Goal: Check status

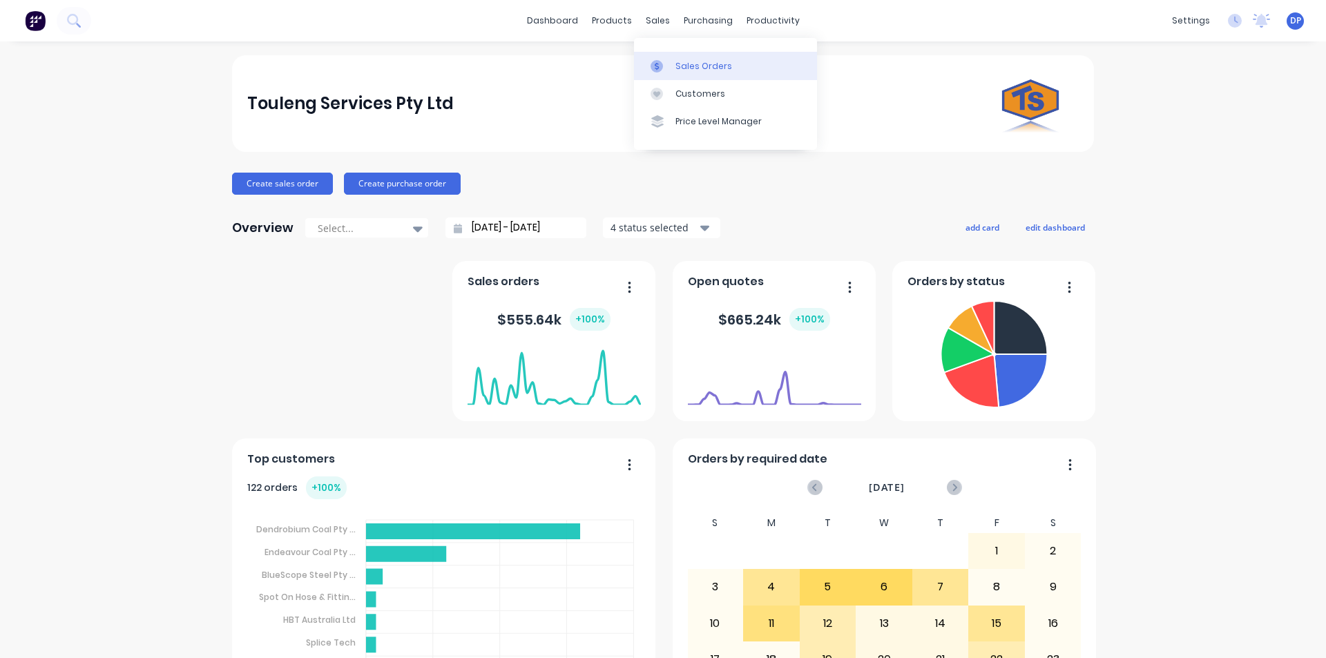
click at [713, 52] on link "Sales Orders" at bounding box center [725, 66] width 183 height 28
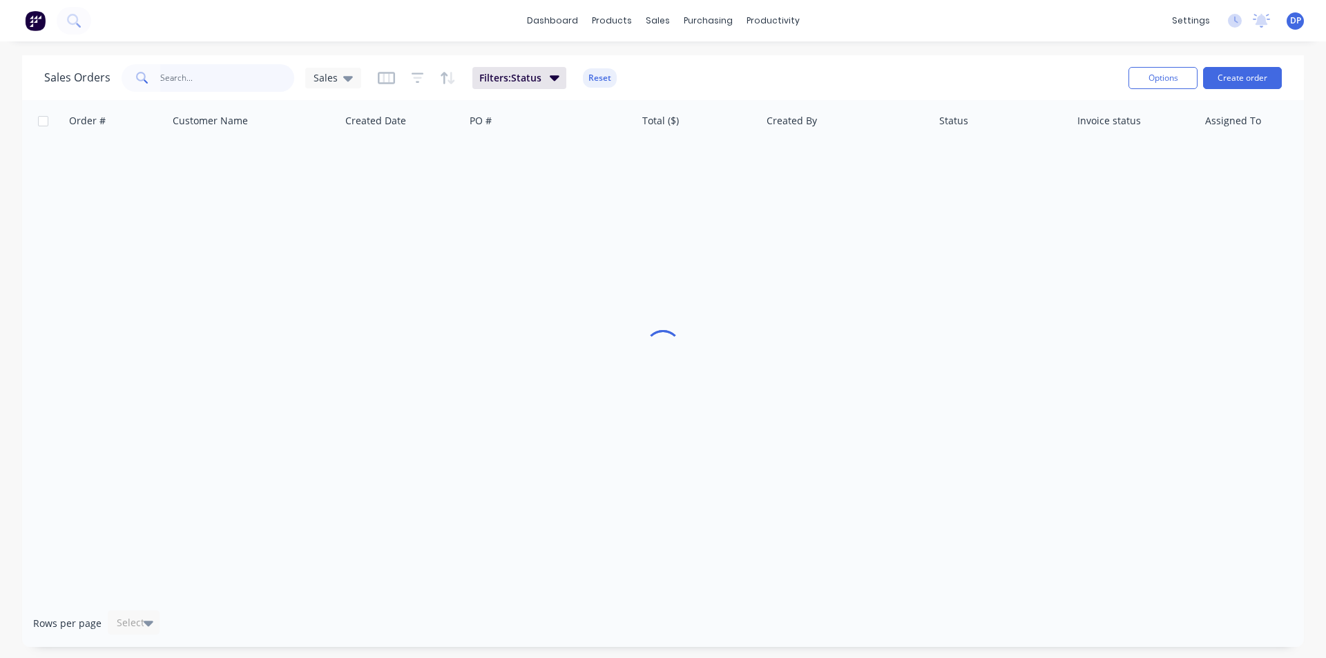
click at [226, 75] on input "text" at bounding box center [227, 78] width 135 height 28
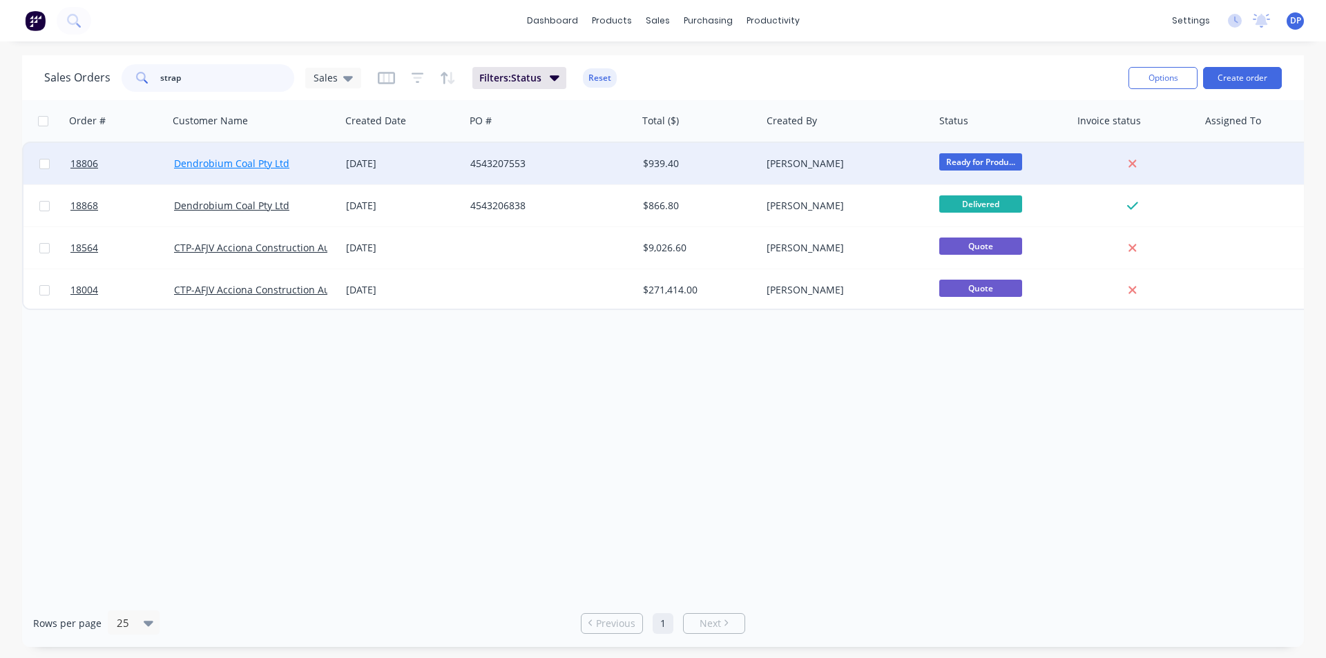
type input "strap"
click at [237, 162] on link "Dendrobium Coal Pty Ltd" at bounding box center [231, 163] width 115 height 13
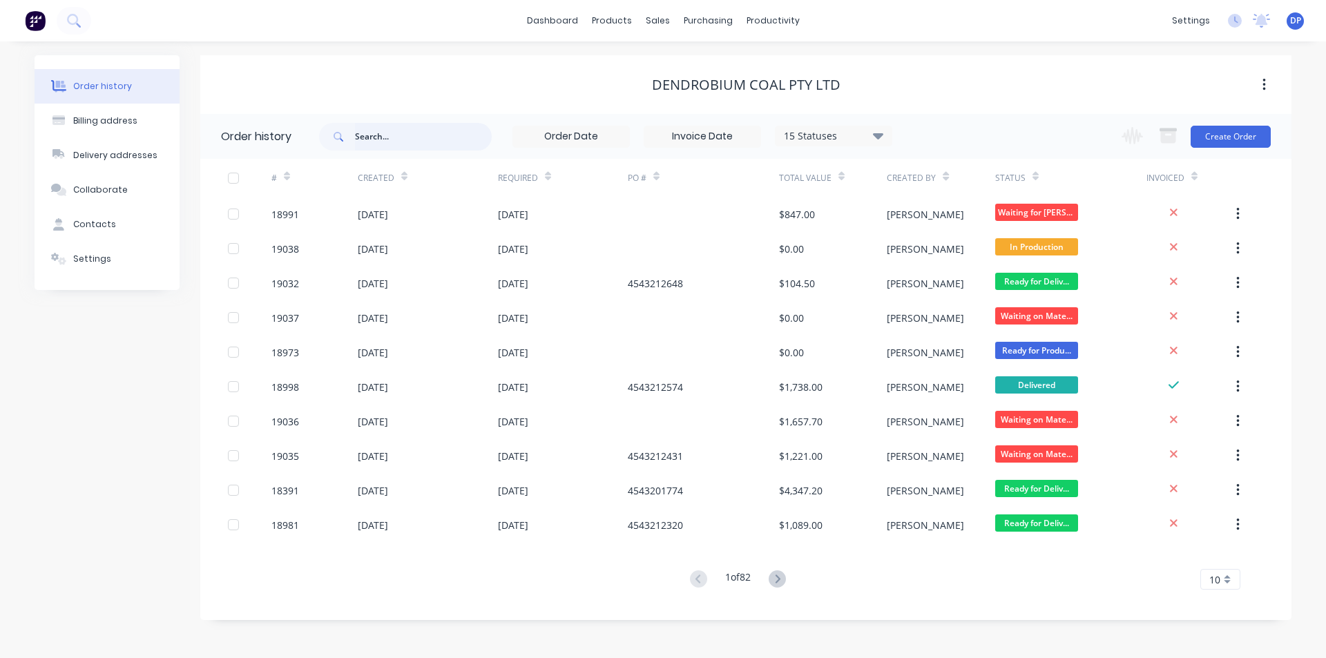
click at [378, 132] on input "text" at bounding box center [423, 137] width 137 height 28
type input "strap"
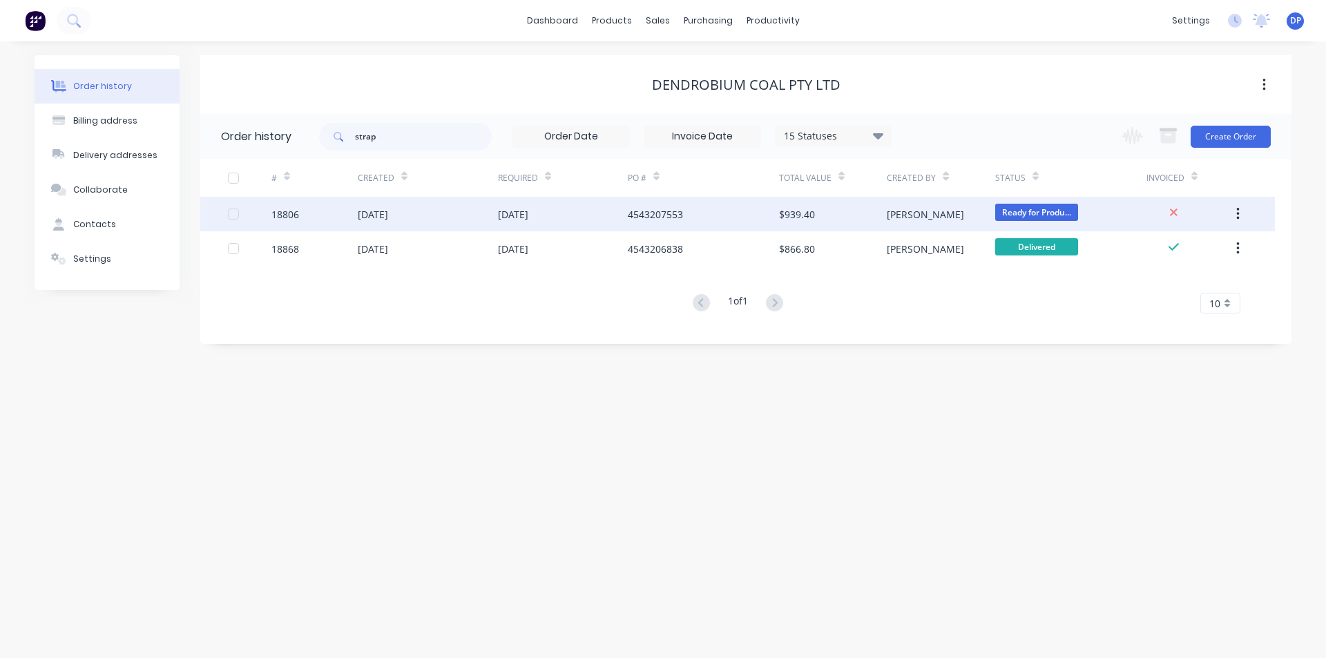
click at [456, 206] on div "[DATE]" at bounding box center [428, 214] width 140 height 35
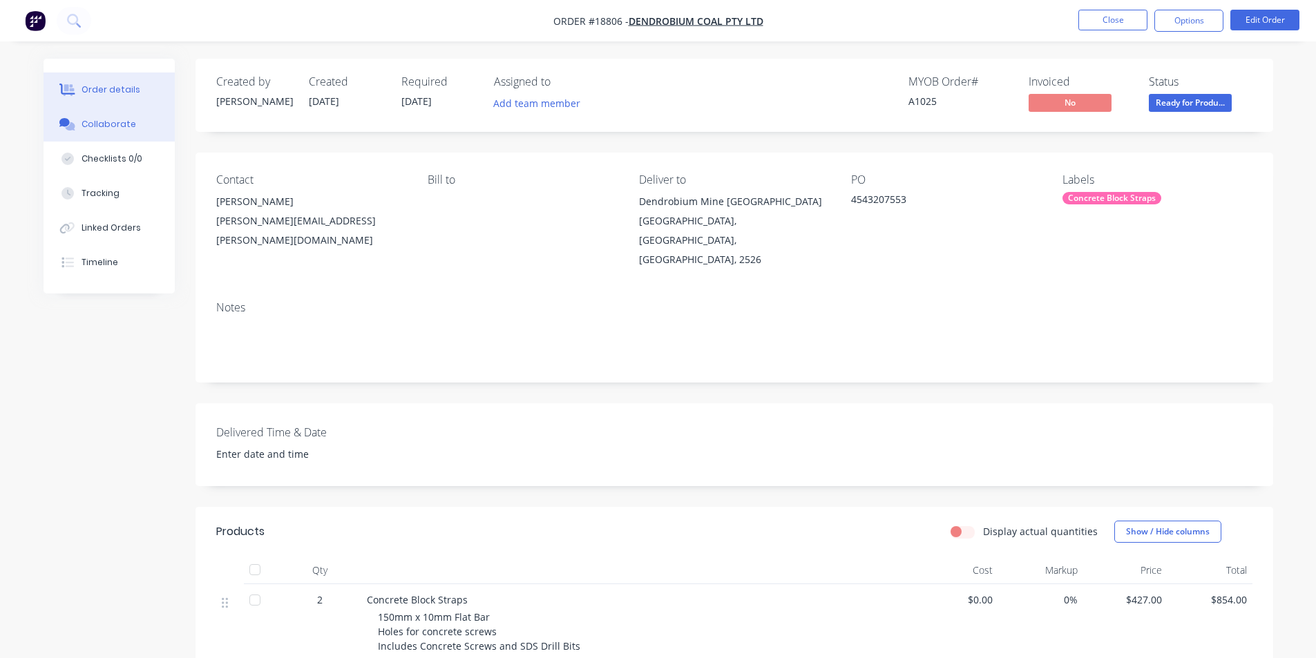
click at [97, 122] on div "Collaborate" at bounding box center [108, 124] width 55 height 12
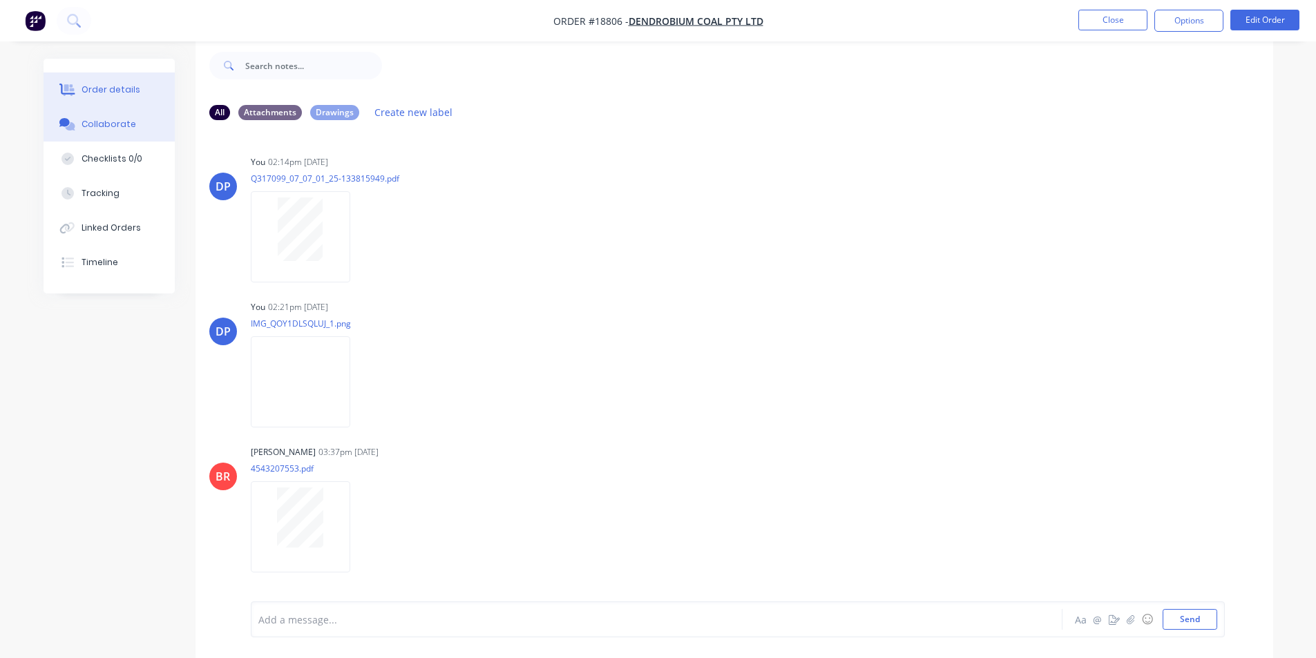
click at [119, 80] on button "Order details" at bounding box center [109, 90] width 131 height 35
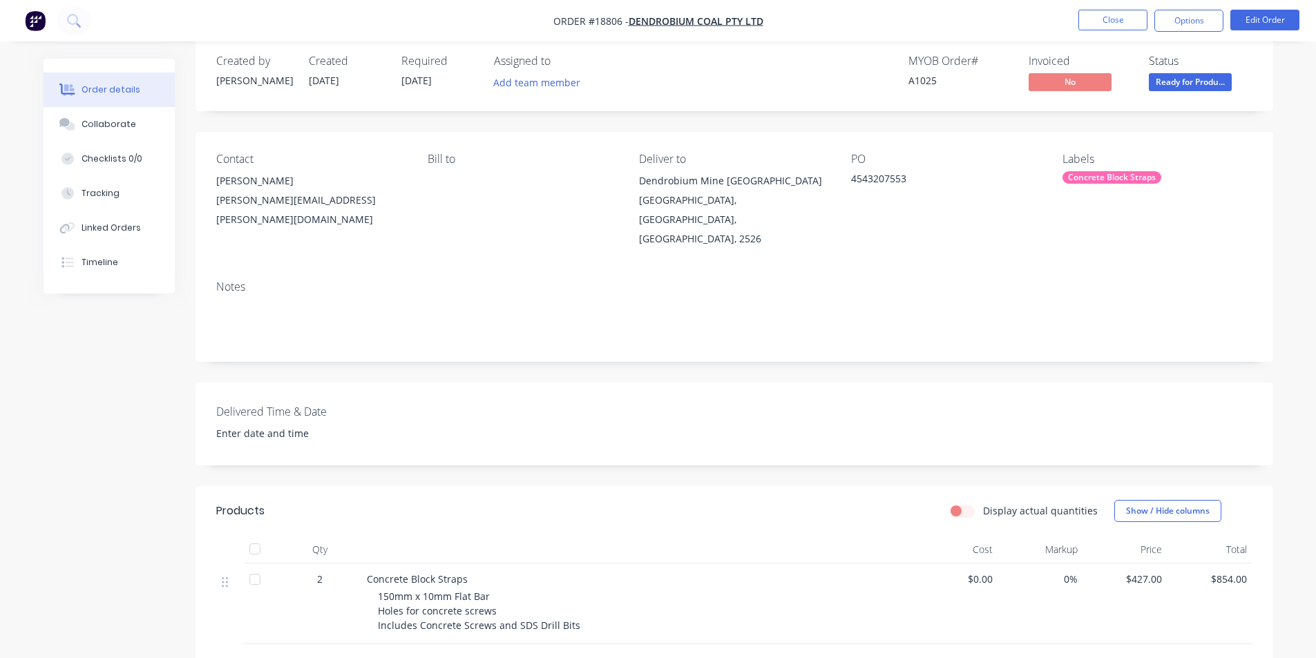
click at [31, 14] on img "button" at bounding box center [35, 20] width 21 height 21
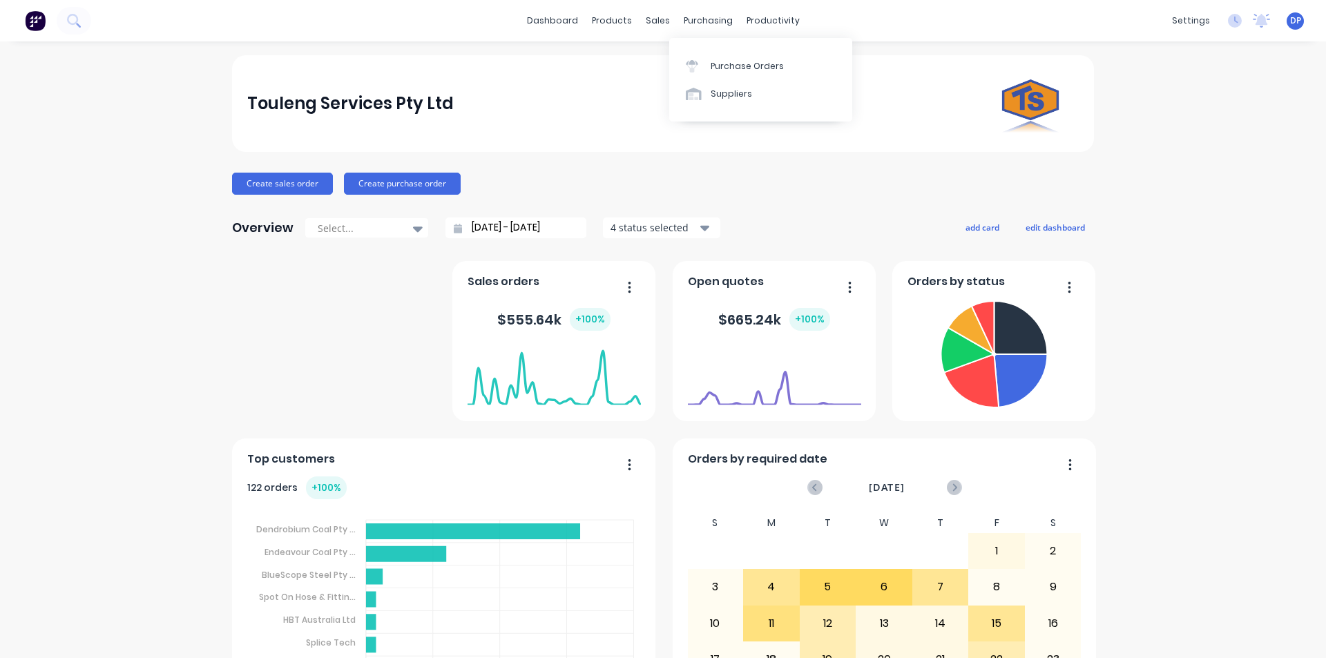
click at [713, 81] on link "Suppliers" at bounding box center [760, 94] width 183 height 28
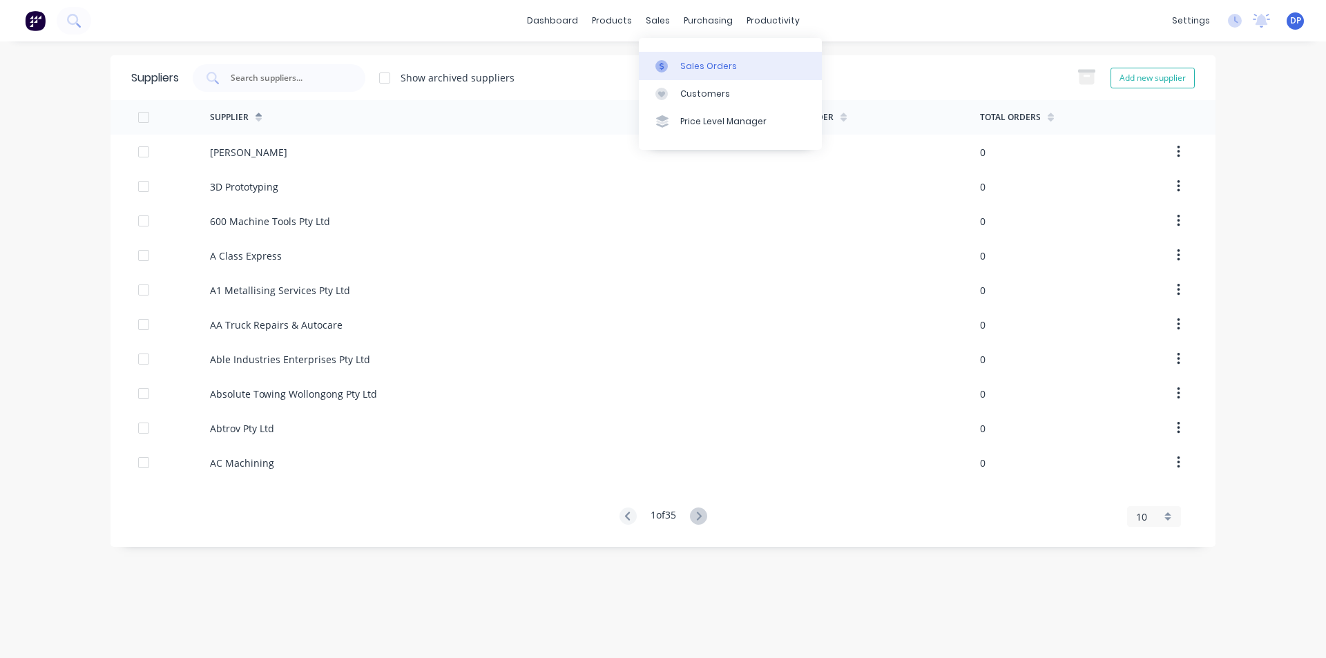
click at [683, 62] on div "Sales Orders" at bounding box center [708, 66] width 57 height 12
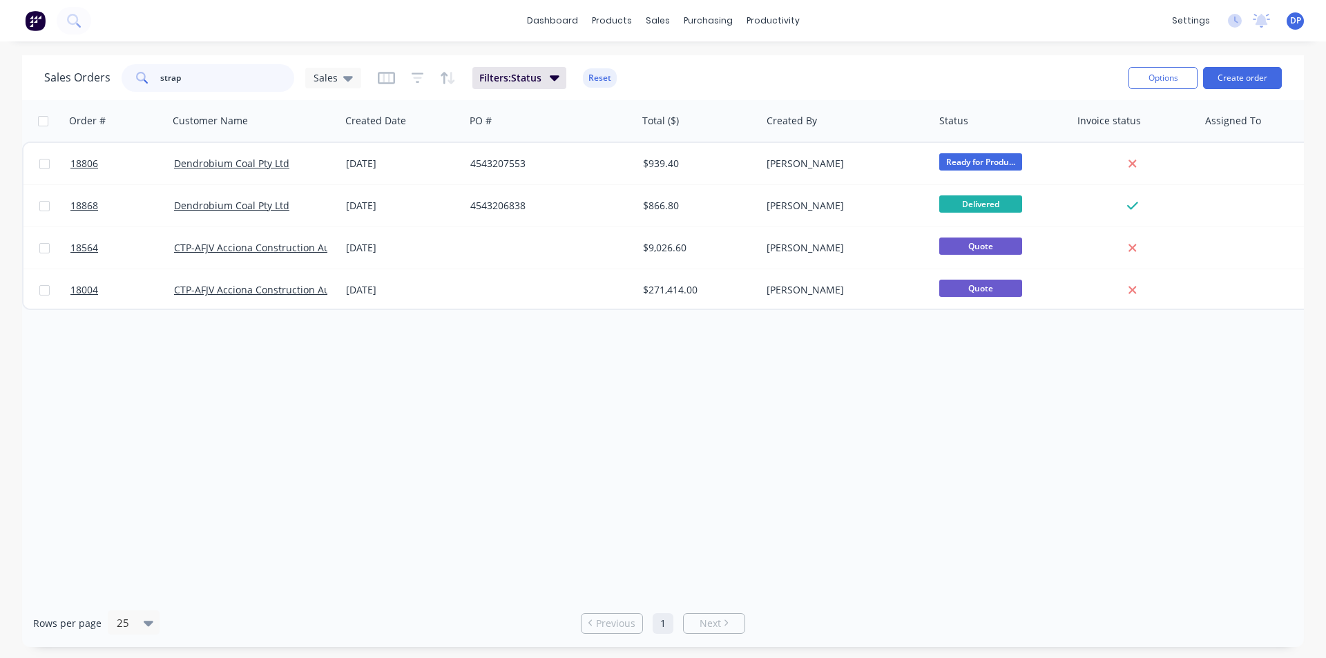
drag, startPoint x: 245, startPoint y: 79, endPoint x: 89, endPoint y: 94, distance: 156.8
click at [89, 94] on div "Sales Orders strap Sales Filters: Status Reset" at bounding box center [580, 78] width 1073 height 34
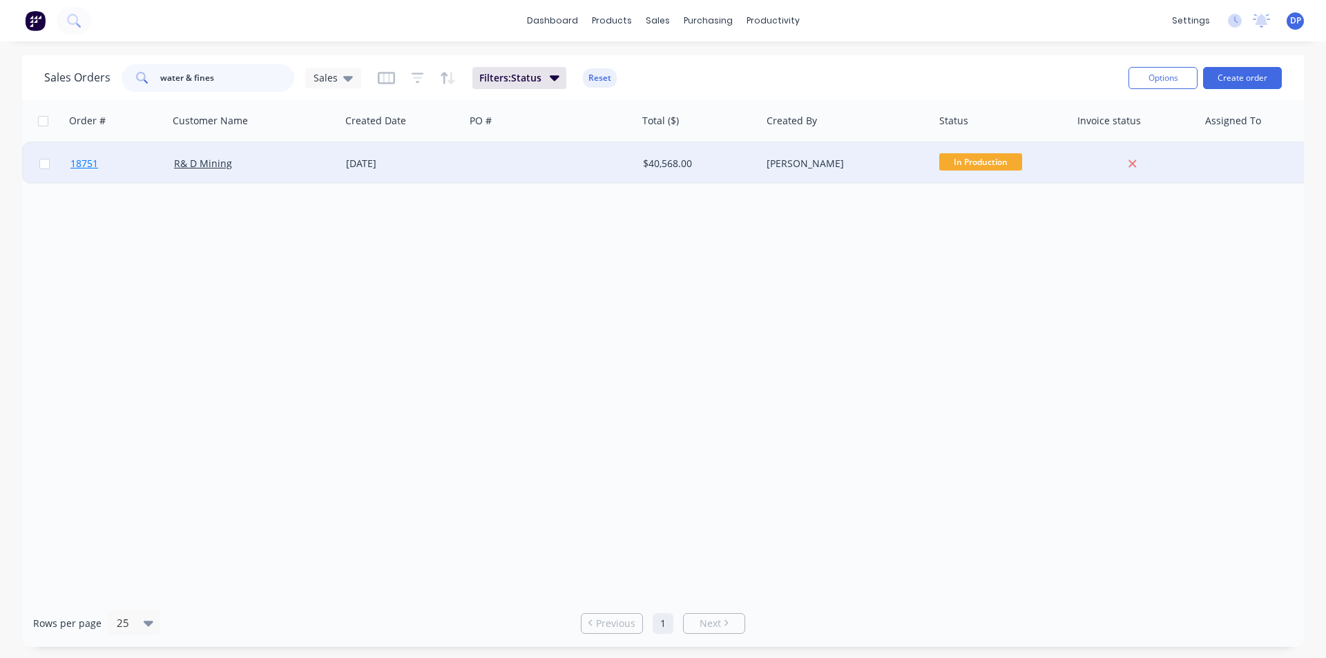
type input "water & fines"
click at [70, 162] on span "18751" at bounding box center [84, 164] width 28 height 14
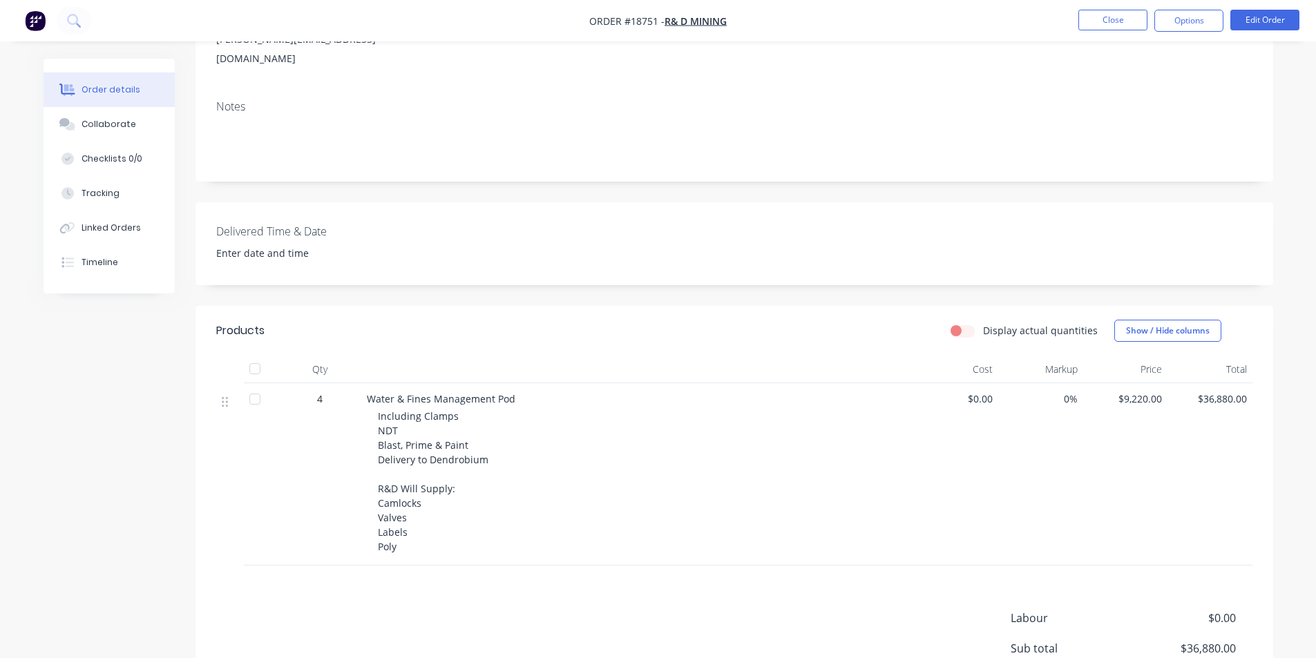
scroll to position [207, 0]
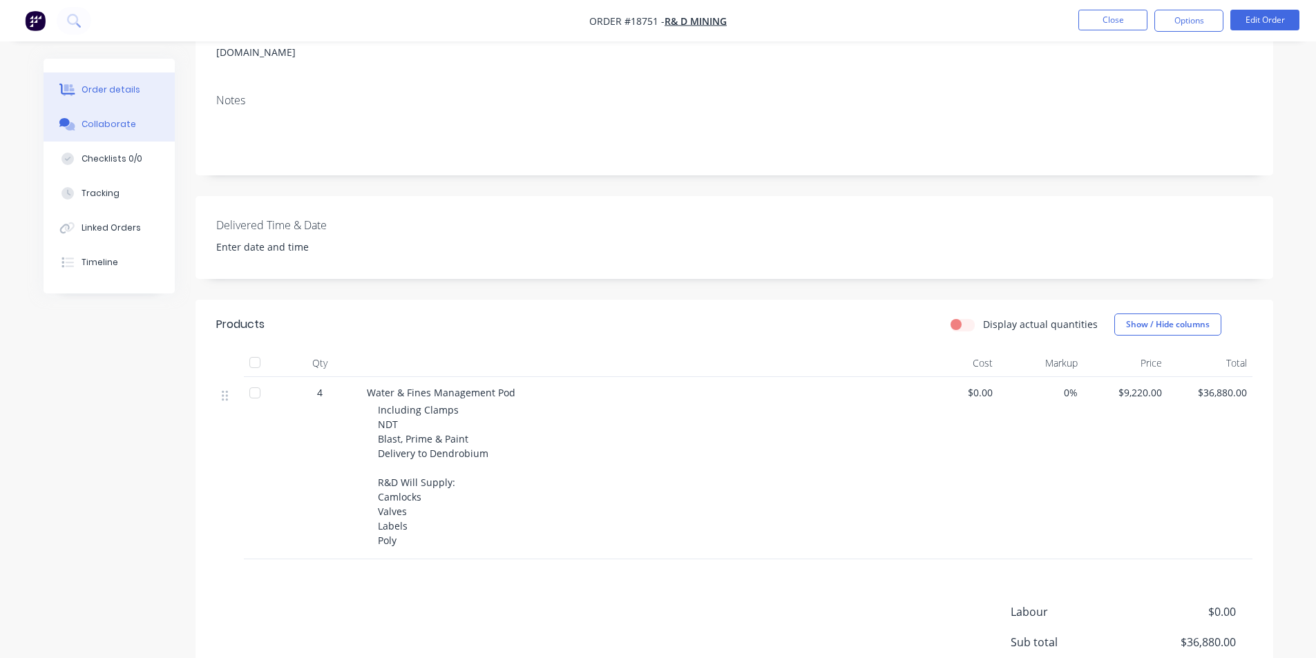
click at [98, 117] on button "Collaborate" at bounding box center [109, 124] width 131 height 35
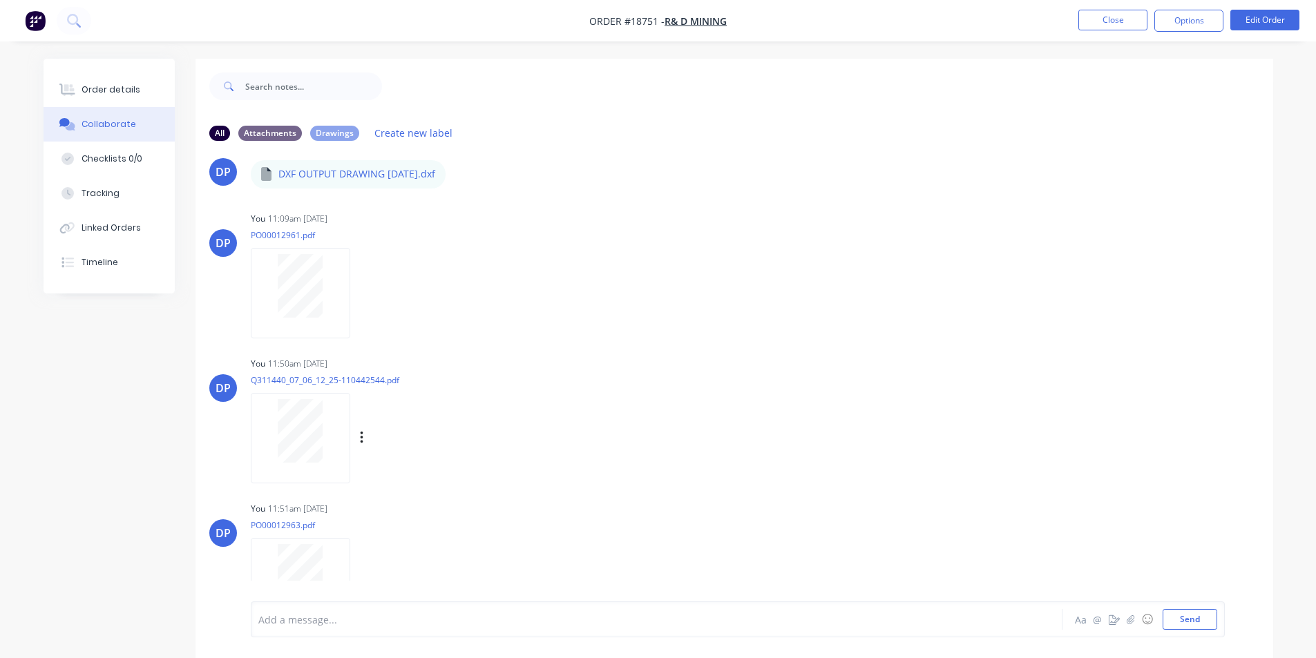
scroll to position [633, 0]
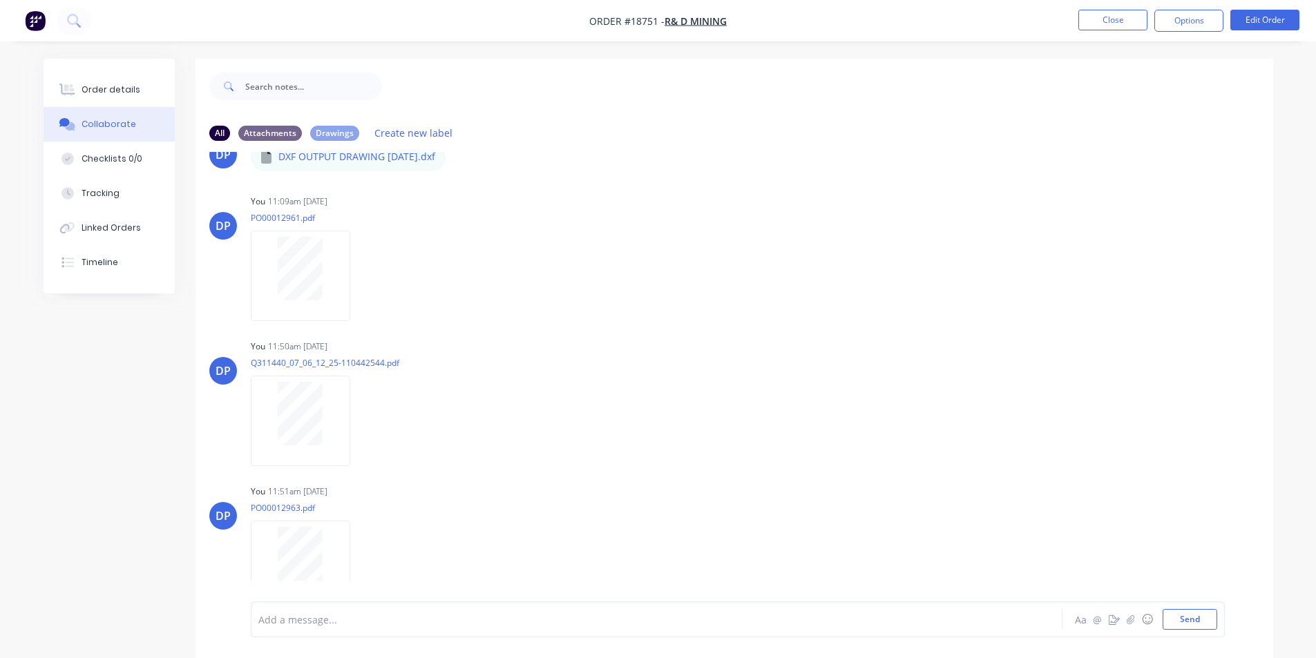
click at [39, 19] on img "button" at bounding box center [35, 20] width 21 height 21
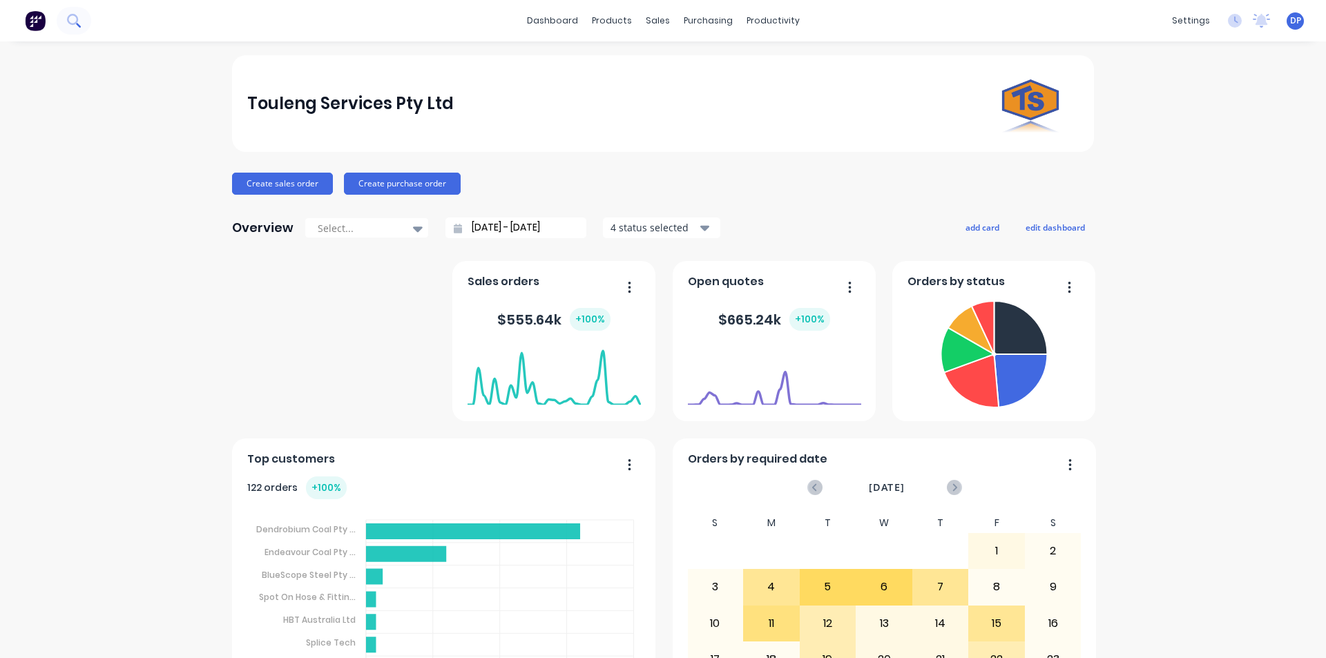
click at [77, 27] on icon at bounding box center [73, 20] width 13 height 13
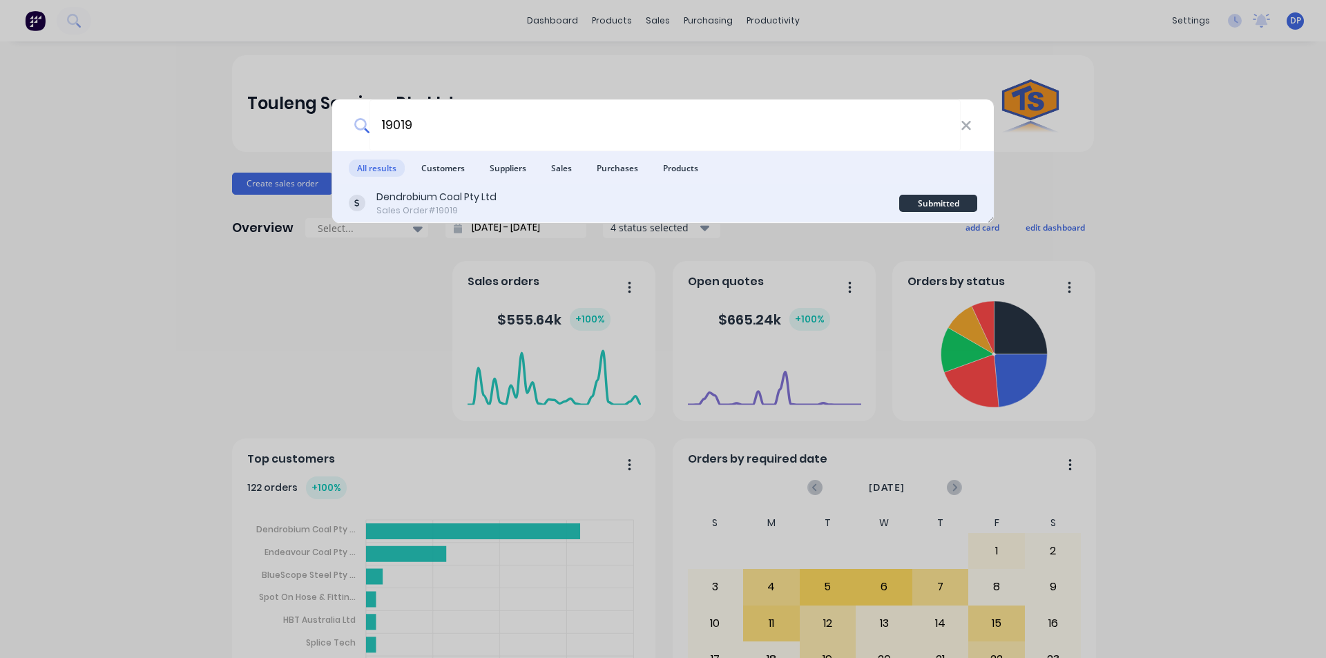
type input "19019"
click at [436, 209] on div "Sales Order #19019" at bounding box center [436, 210] width 120 height 12
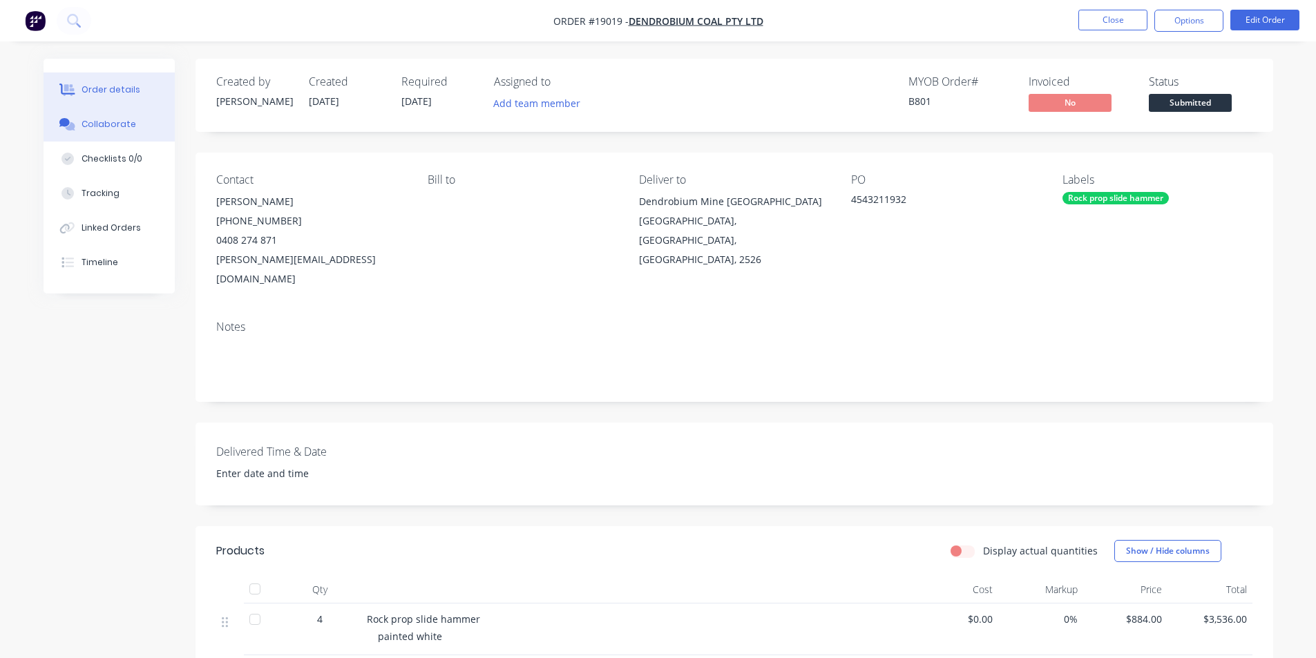
click at [115, 132] on button "Collaborate" at bounding box center [109, 124] width 131 height 35
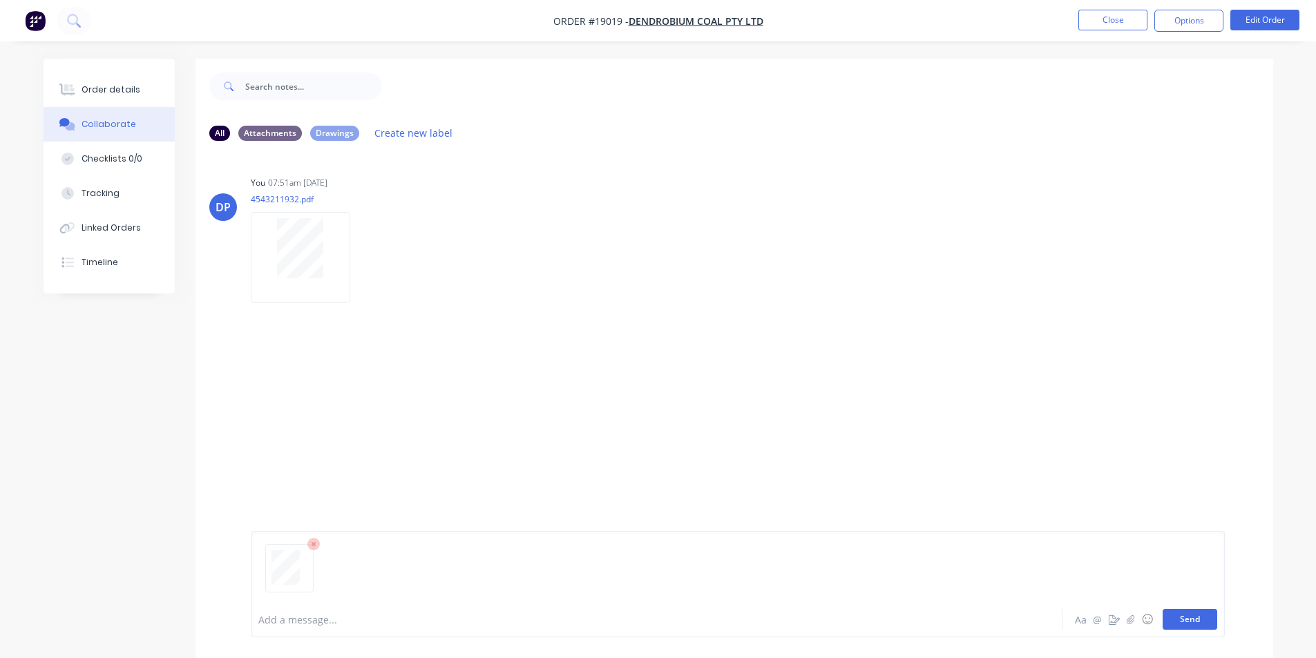
click at [1200, 619] on button "Send" at bounding box center [1189, 619] width 55 height 21
click at [1181, 609] on button "Send" at bounding box center [1189, 619] width 55 height 21
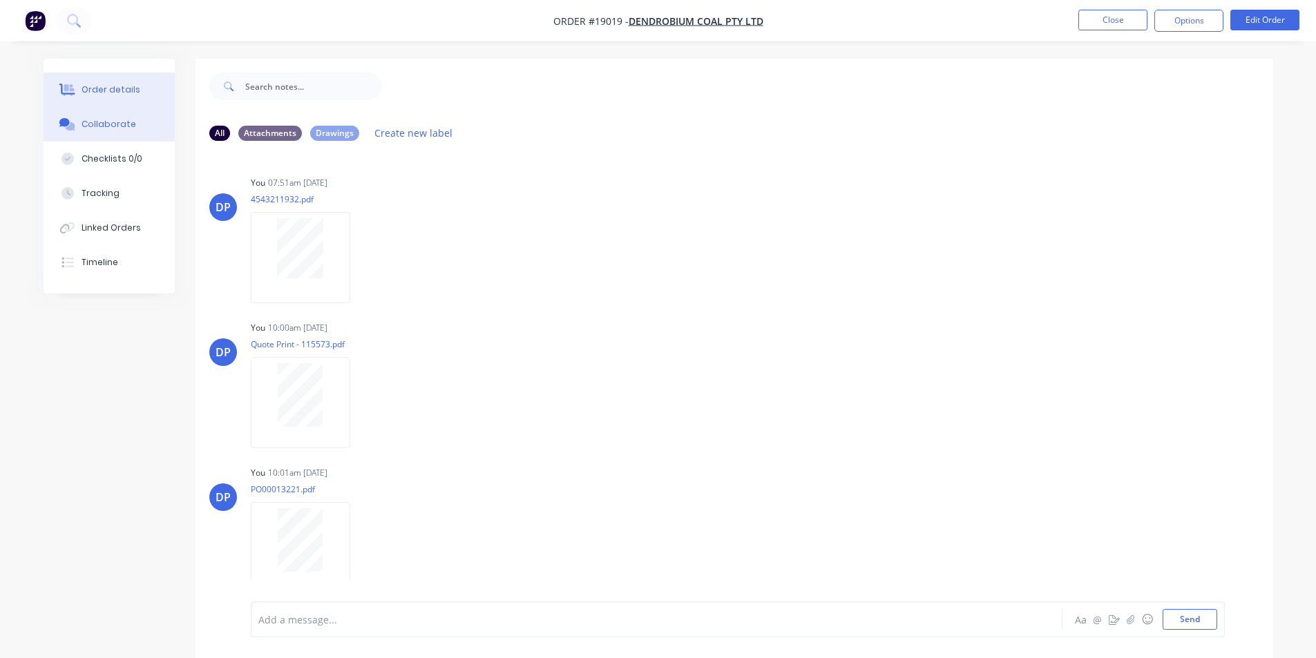
click at [120, 90] on div "Order details" at bounding box center [110, 90] width 59 height 12
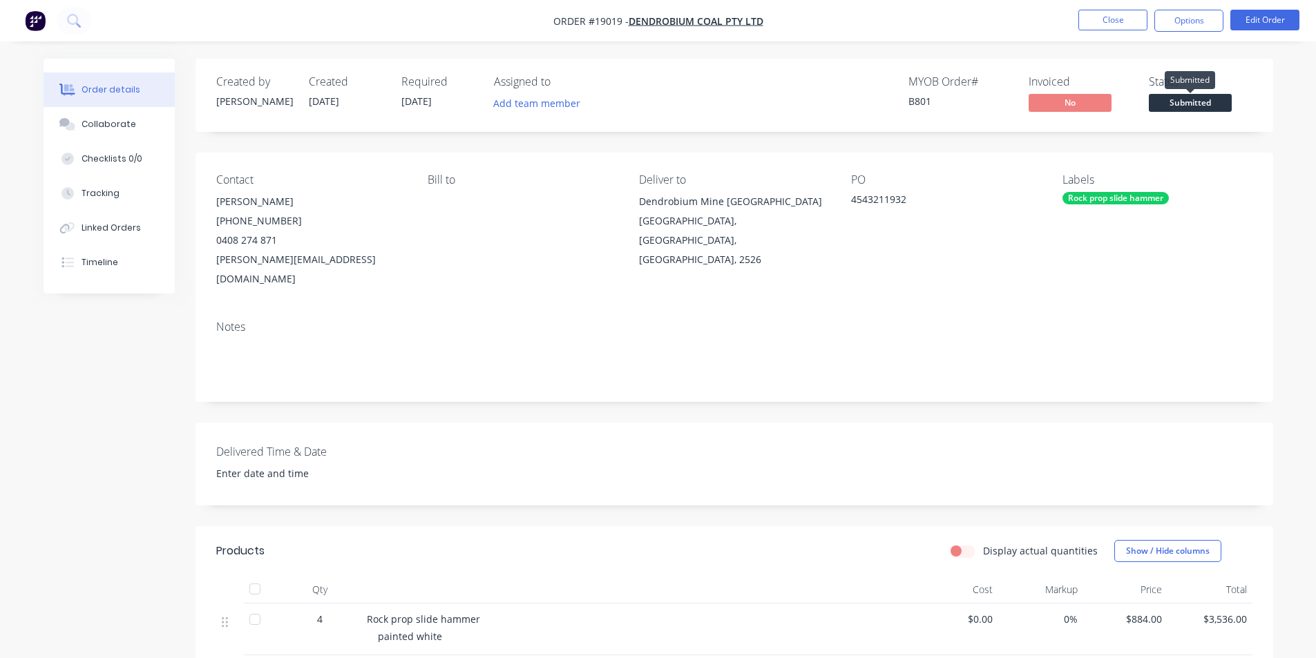
click at [1202, 97] on span "Submitted" at bounding box center [1189, 102] width 83 height 17
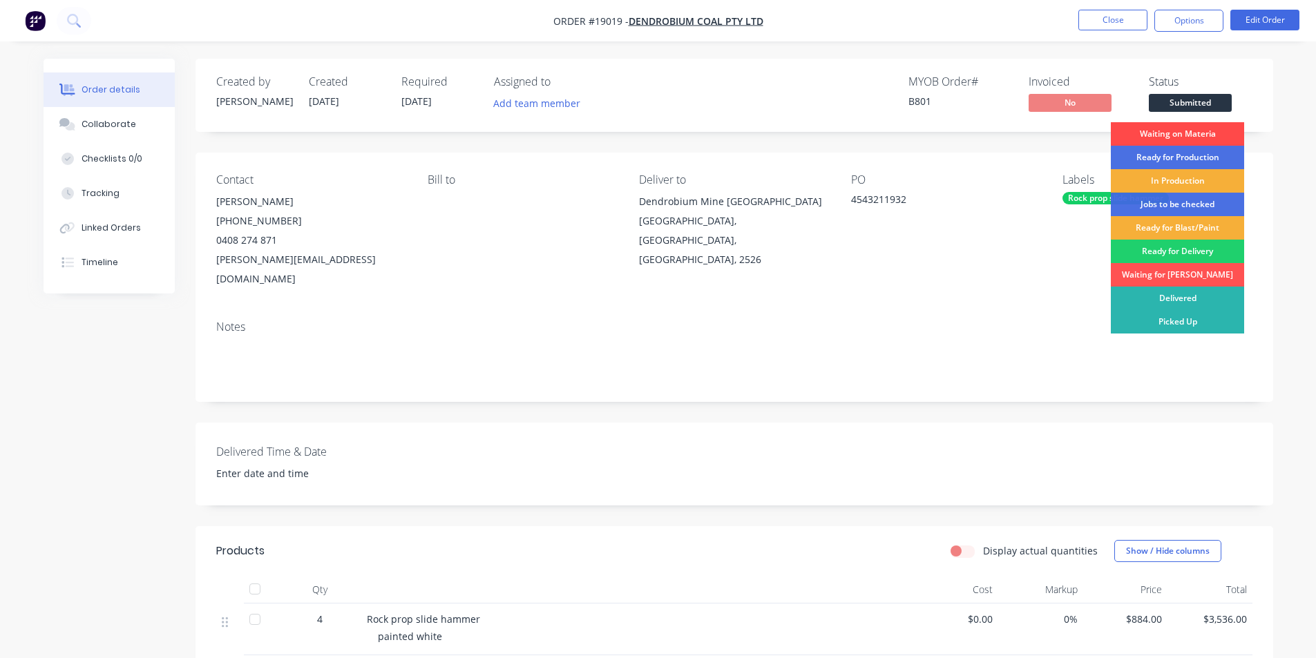
click at [1177, 128] on div "Waiting on Materia" at bounding box center [1176, 133] width 133 height 23
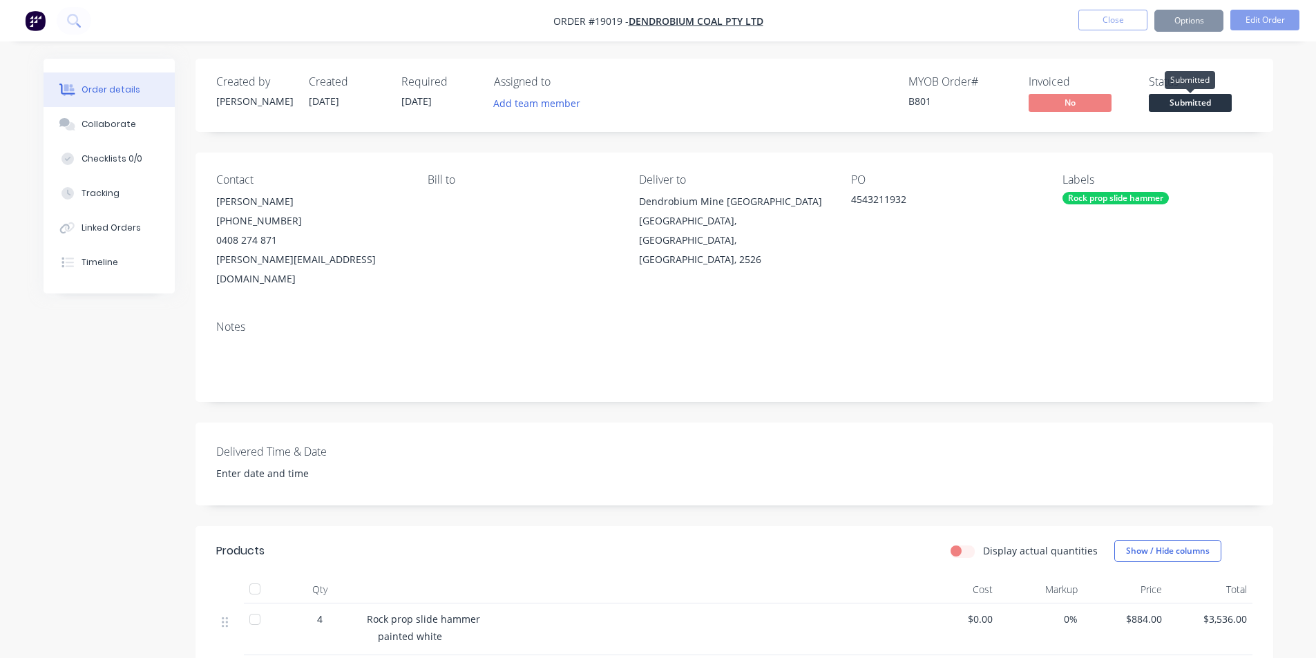
click at [1195, 105] on span "Submitted" at bounding box center [1189, 102] width 83 height 17
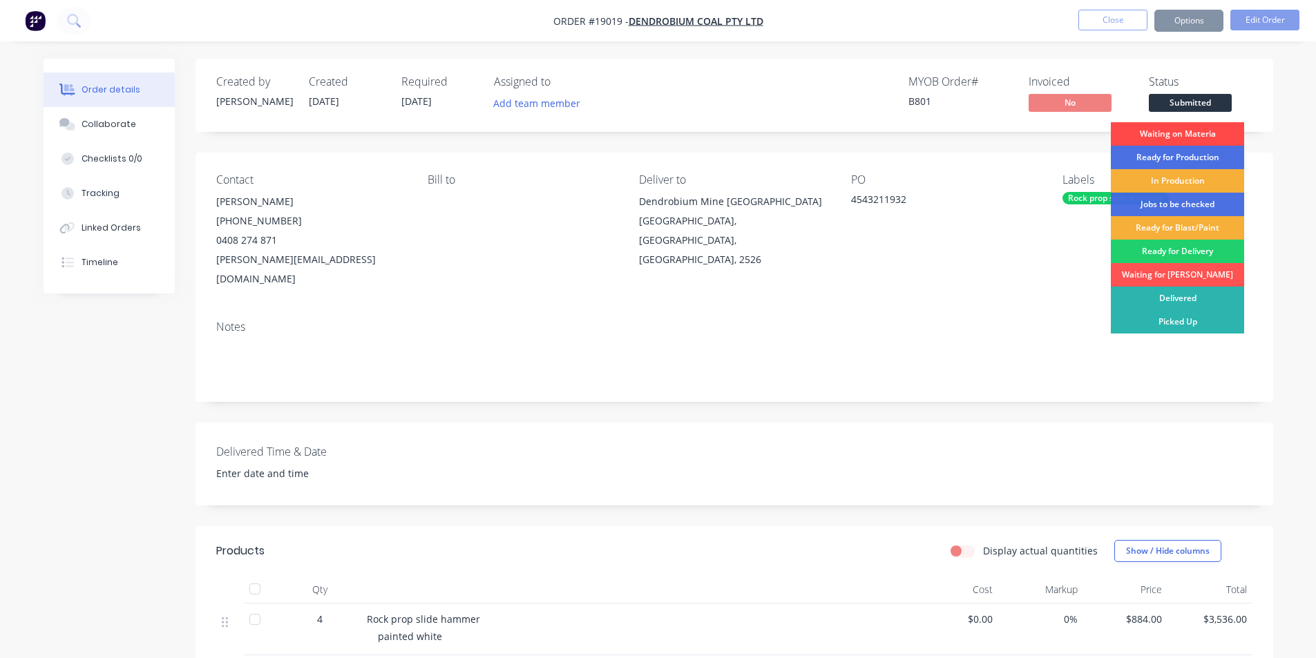
click at [1190, 134] on div "Waiting on Materia" at bounding box center [1176, 133] width 133 height 23
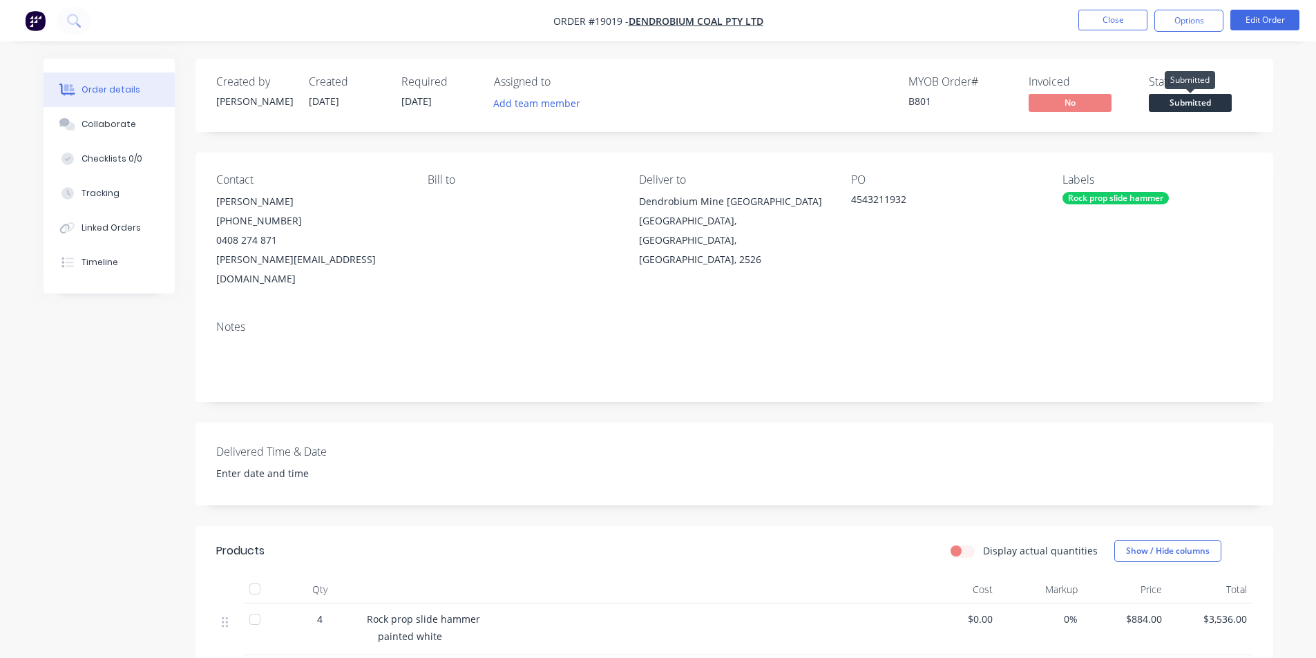
click at [1193, 105] on span "Submitted" at bounding box center [1189, 102] width 83 height 17
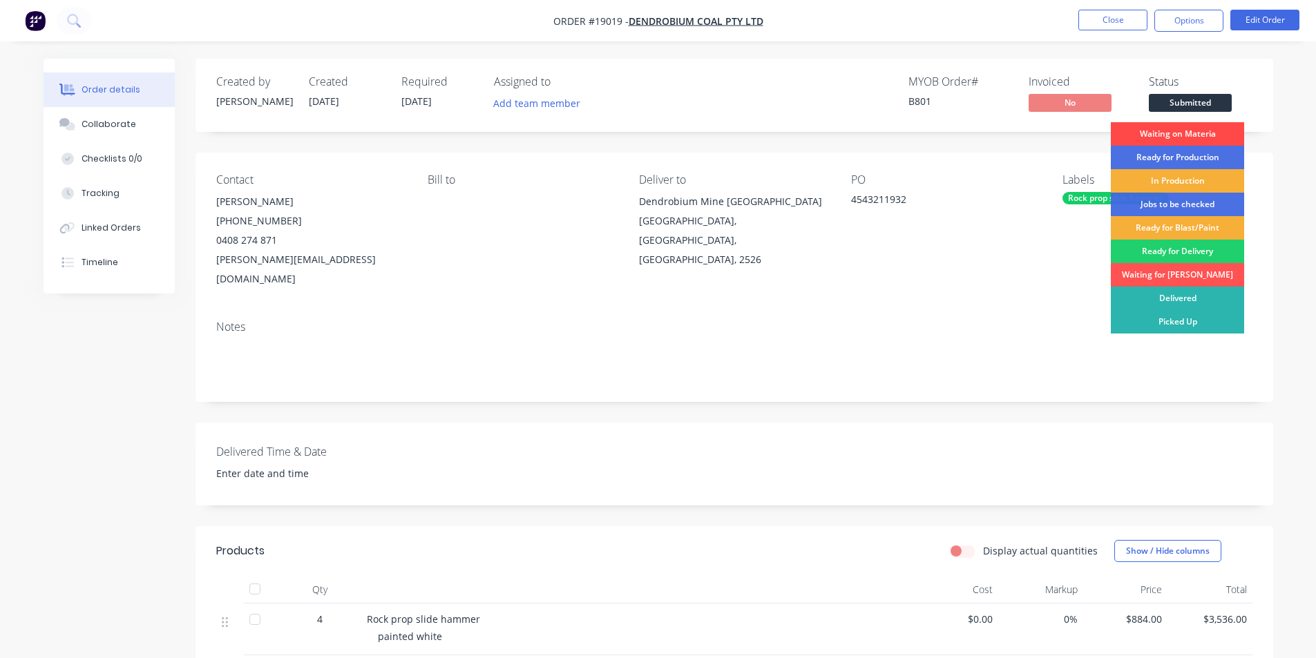
click at [1176, 135] on div "Waiting on Materia" at bounding box center [1176, 133] width 133 height 23
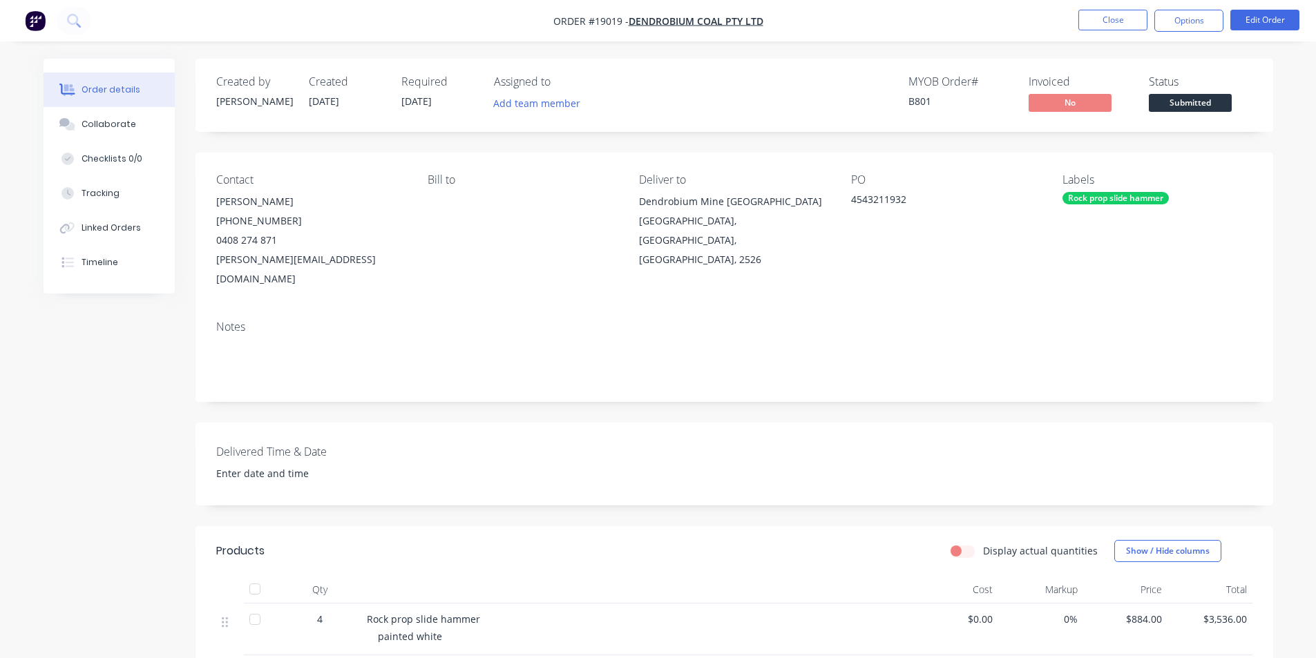
click at [1184, 120] on div "Created by [PERSON_NAME] Created [DATE] Required [DATE] Assigned to Add team me…" at bounding box center [733, 95] width 1077 height 73
click at [1186, 109] on span "Submitted" at bounding box center [1189, 102] width 83 height 17
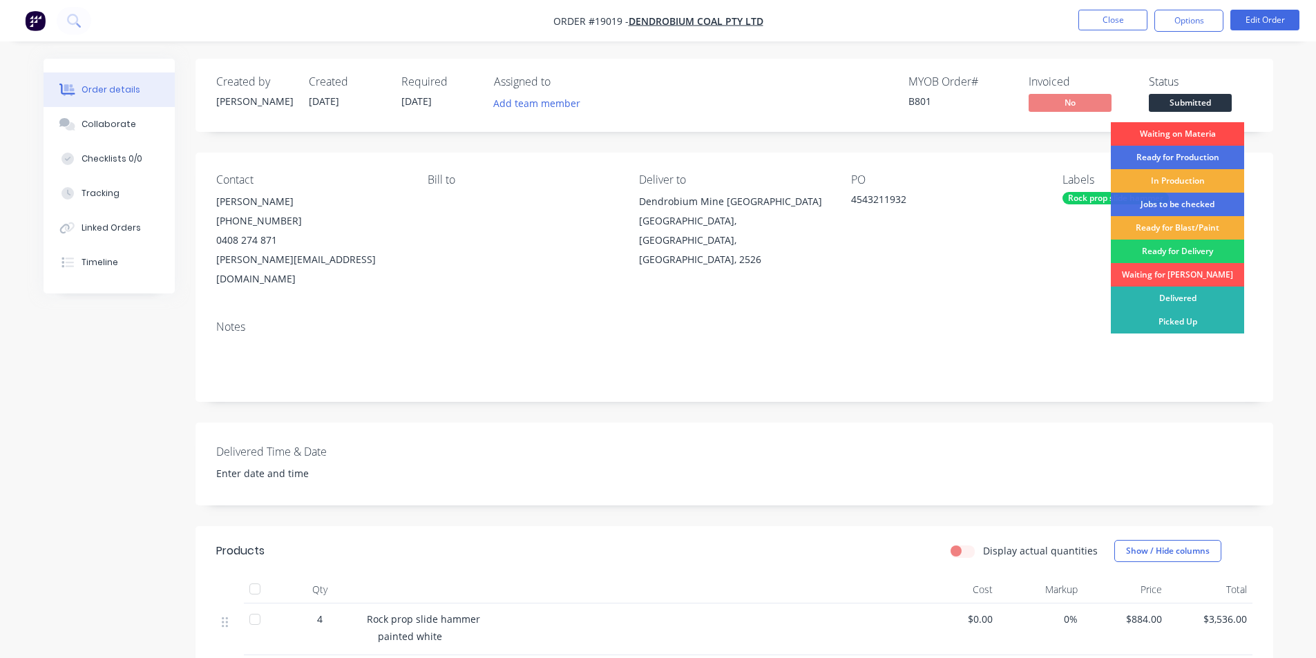
click at [1202, 134] on div "Waiting on Materia" at bounding box center [1176, 133] width 133 height 23
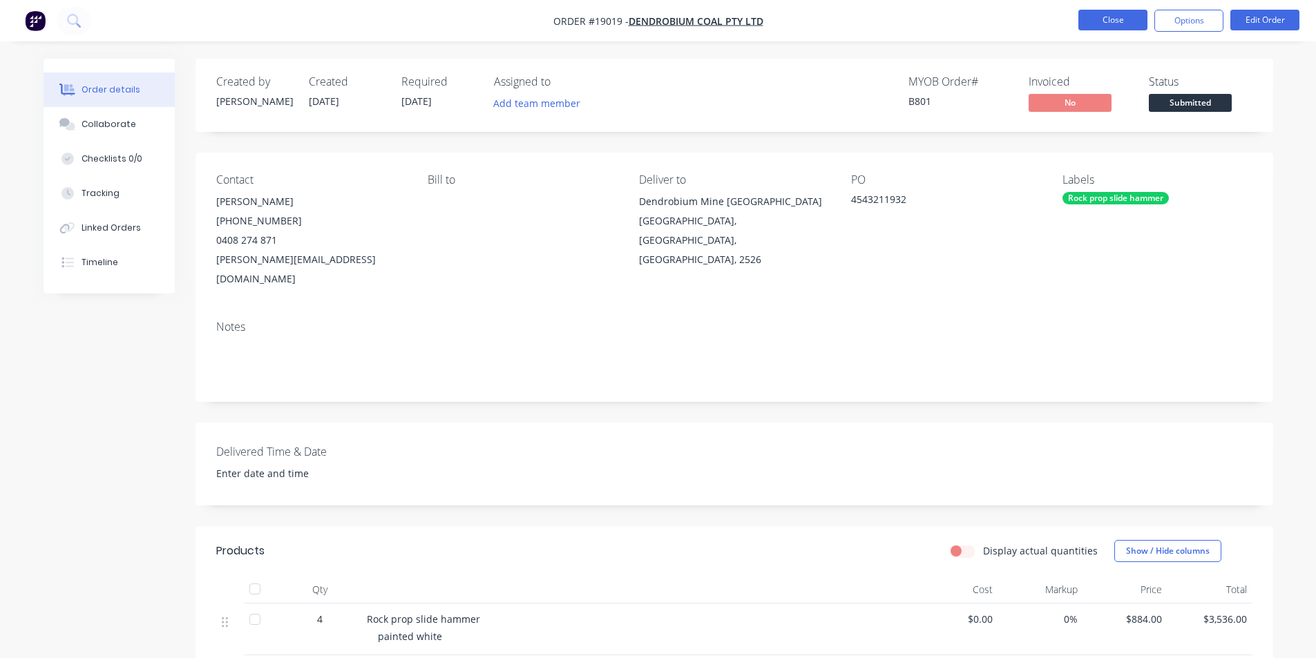
click at [1124, 11] on button "Close" at bounding box center [1112, 20] width 69 height 21
